Goal: Information Seeking & Learning: Learn about a topic

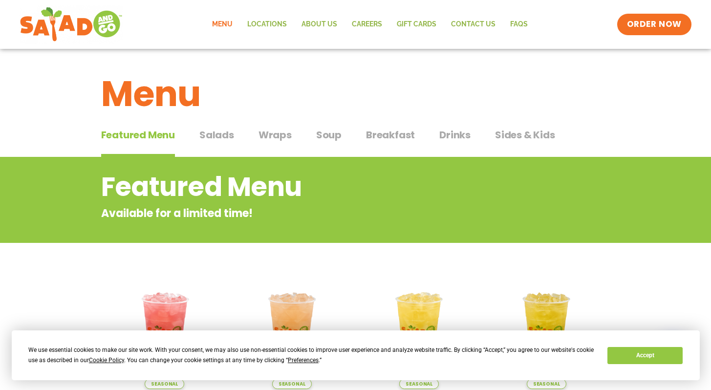
click at [216, 135] on span "Salads" at bounding box center [216, 135] width 35 height 15
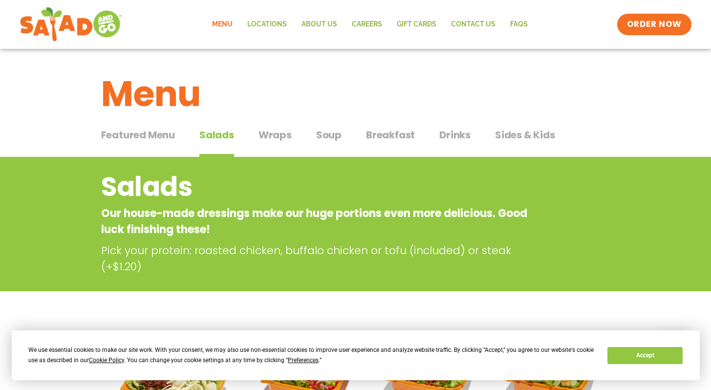
click at [270, 137] on span "Wraps" at bounding box center [275, 135] width 33 height 15
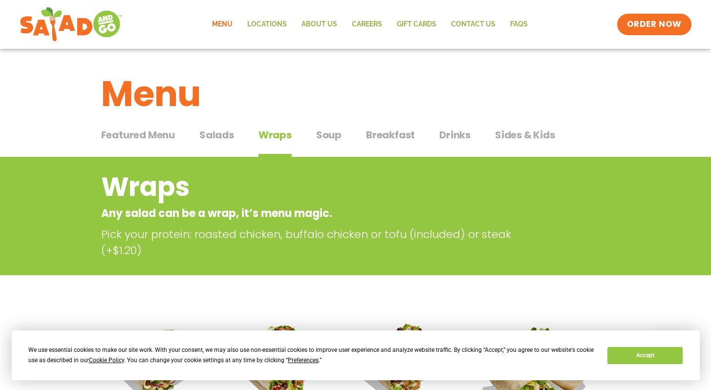
click at [330, 138] on span "Soup" at bounding box center [328, 135] width 25 height 15
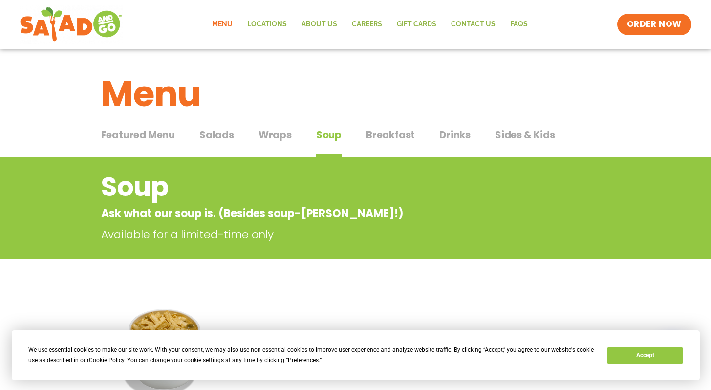
click at [404, 134] on span "Breakfast" at bounding box center [390, 135] width 49 height 15
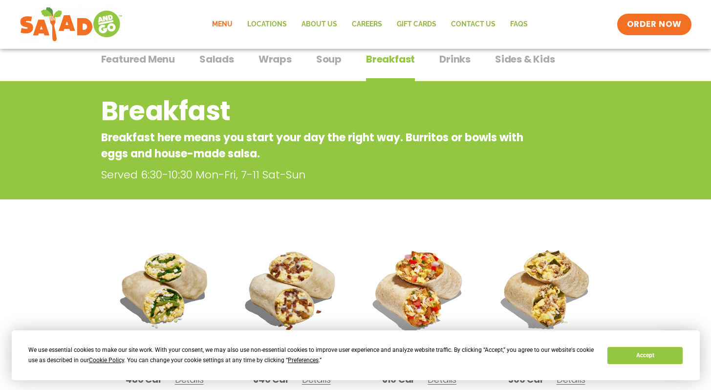
scroll to position [26, 0]
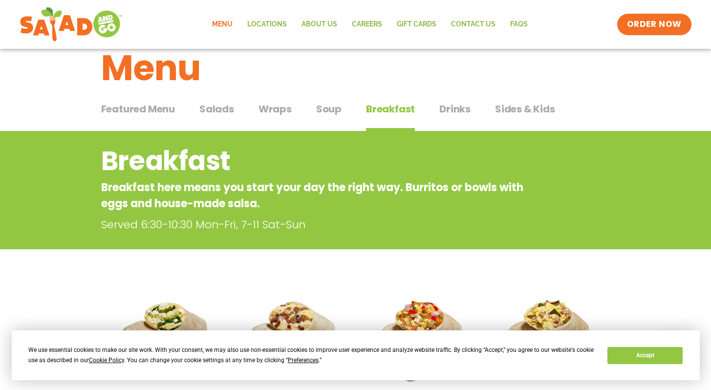
click at [507, 107] on span "Sides & Kids" at bounding box center [525, 109] width 60 height 15
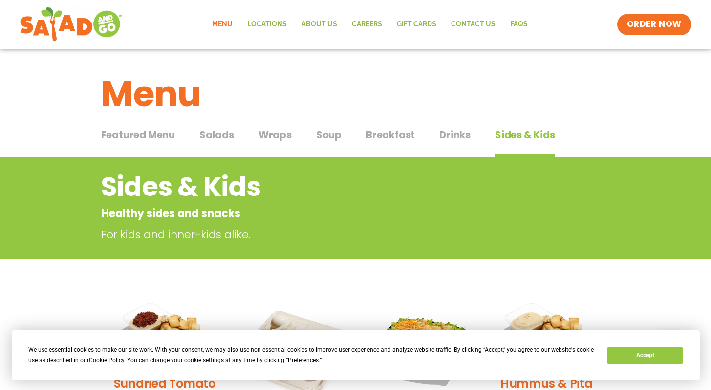
click at [223, 131] on span "Salads" at bounding box center [216, 135] width 35 height 15
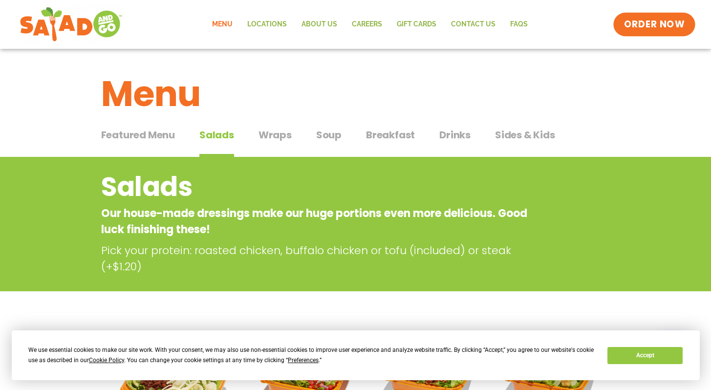
click at [676, 20] on span "ORDER NOW" at bounding box center [654, 24] width 61 height 13
